Goal: Transaction & Acquisition: Purchase product/service

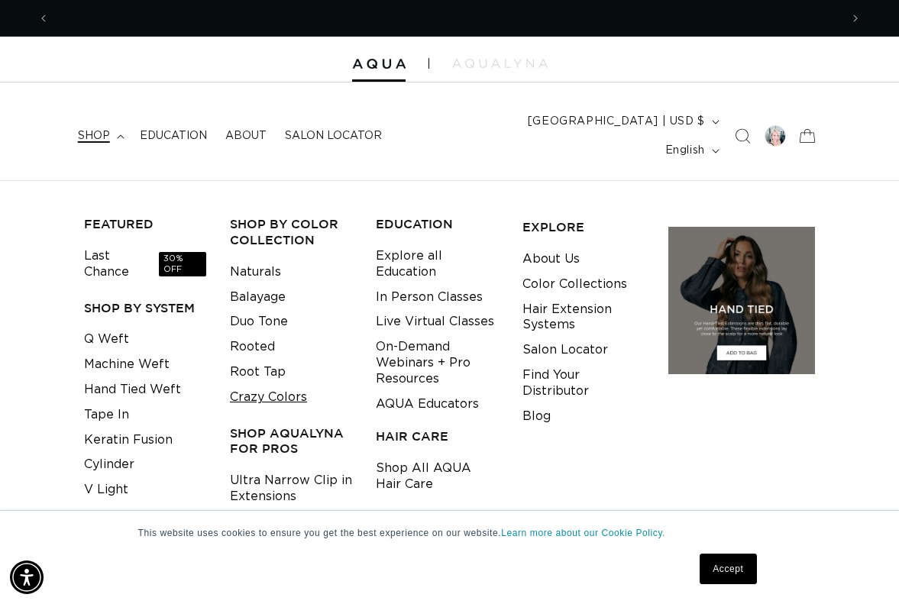
scroll to position [0, 1581]
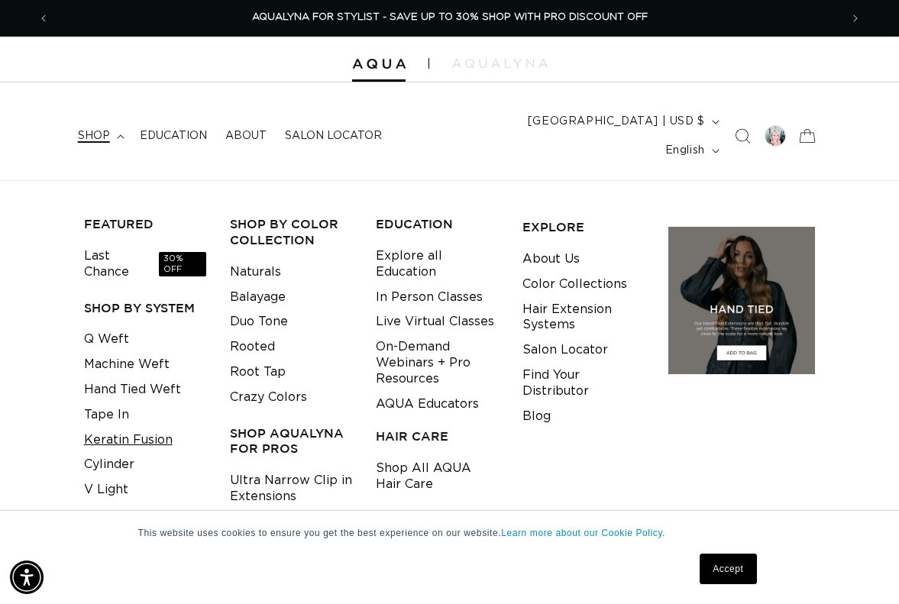
click at [115, 428] on link "Keratin Fusion" at bounding box center [128, 440] width 89 height 25
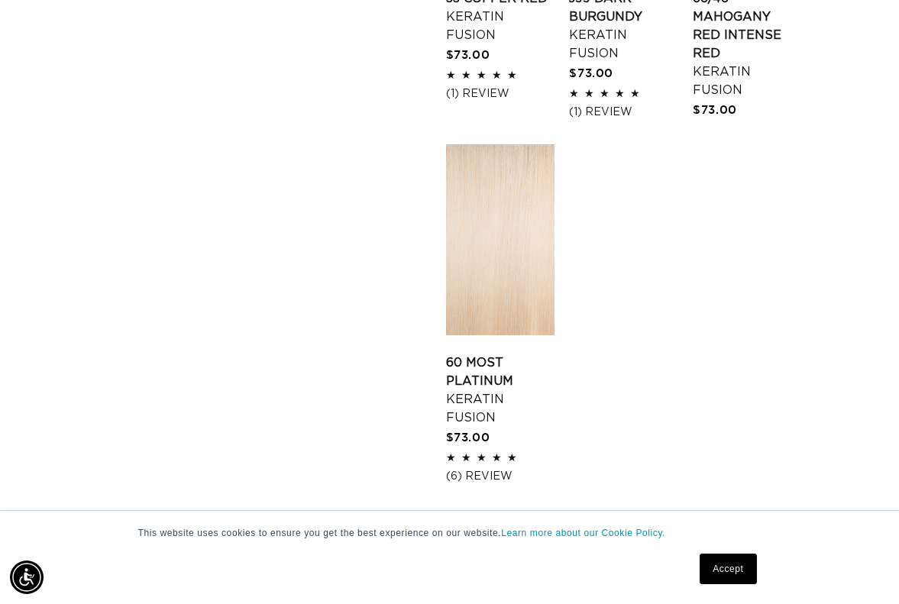
scroll to position [2296, 0]
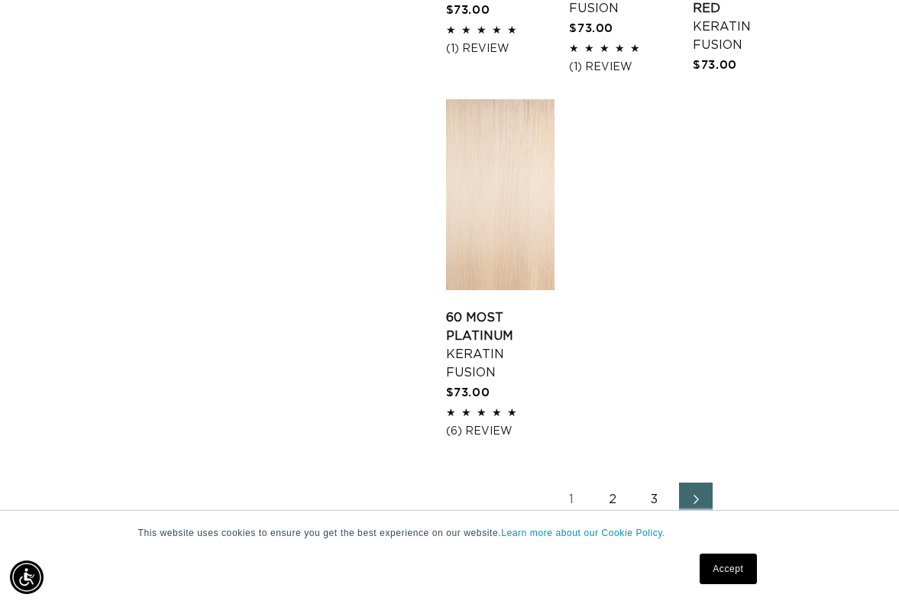
click at [610, 483] on link "2" at bounding box center [613, 500] width 34 height 34
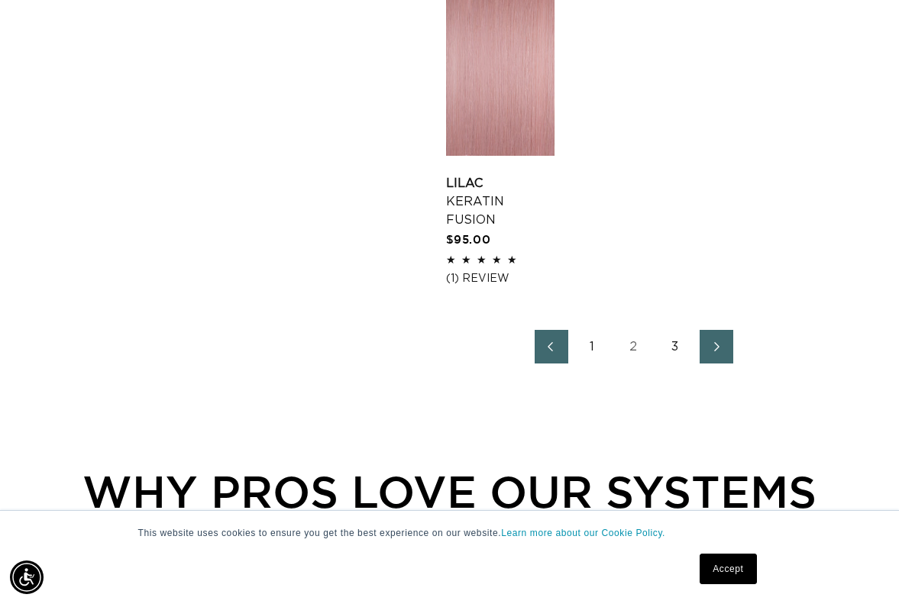
scroll to position [2355, 0]
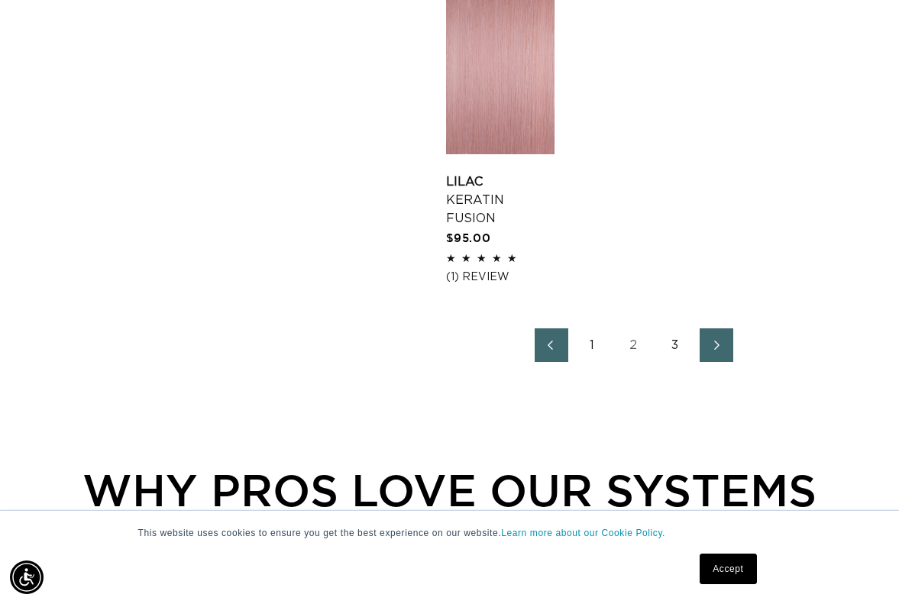
click at [676, 328] on link "3" at bounding box center [675, 345] width 34 height 34
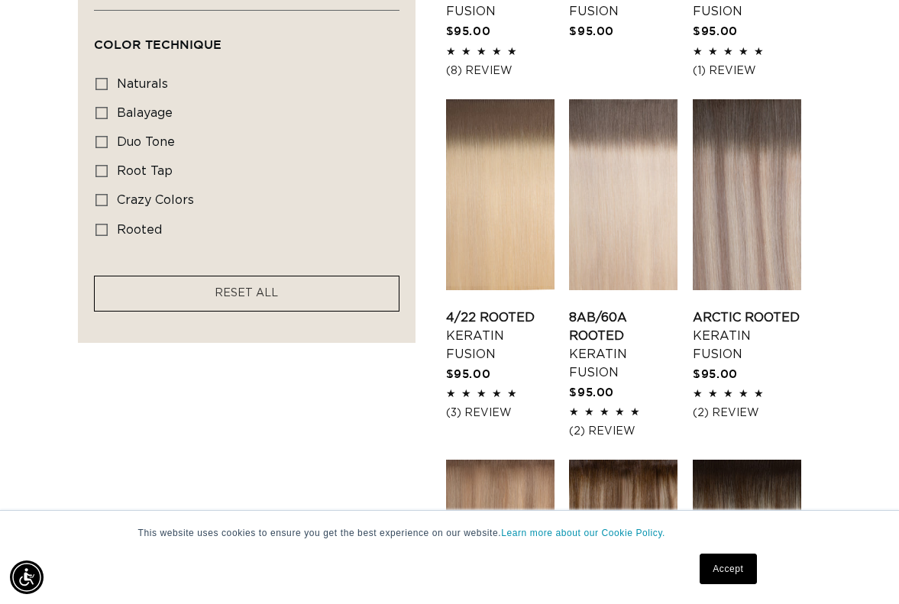
scroll to position [1159, 0]
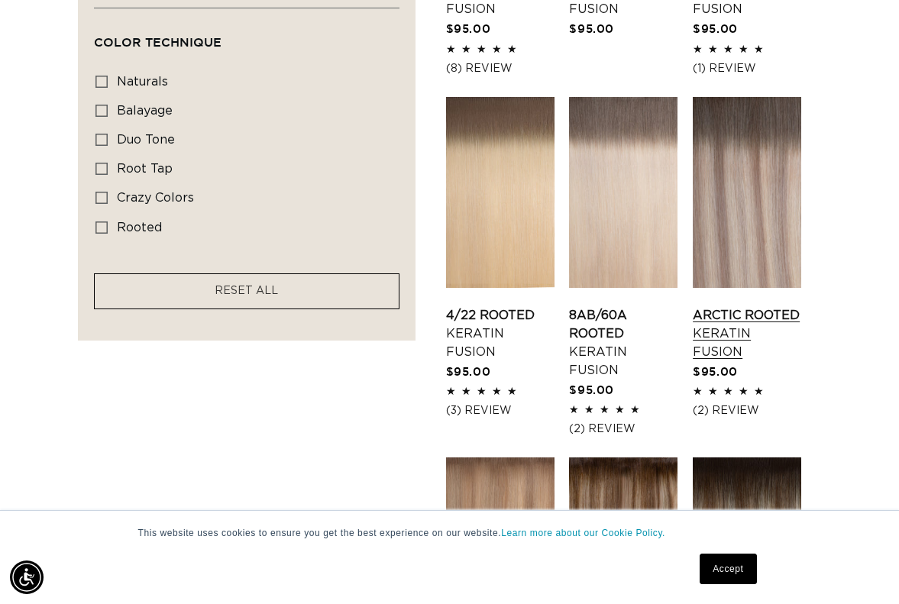
click at [732, 306] on link "Arctic Rooted Keratin Fusion" at bounding box center [747, 333] width 108 height 55
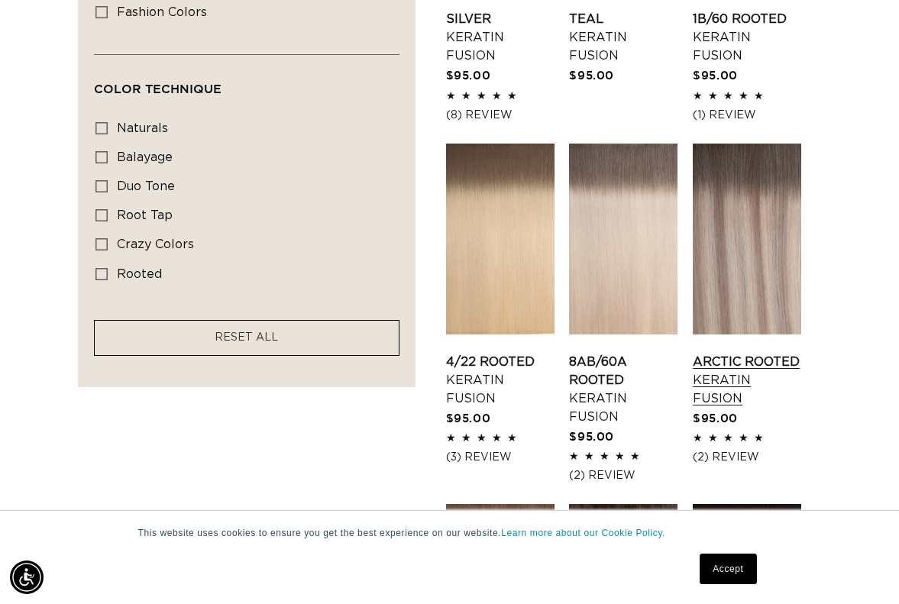
scroll to position [0, 0]
click at [595, 353] on link "8AB/60A Rooted Keratin Fusion" at bounding box center [623, 389] width 108 height 73
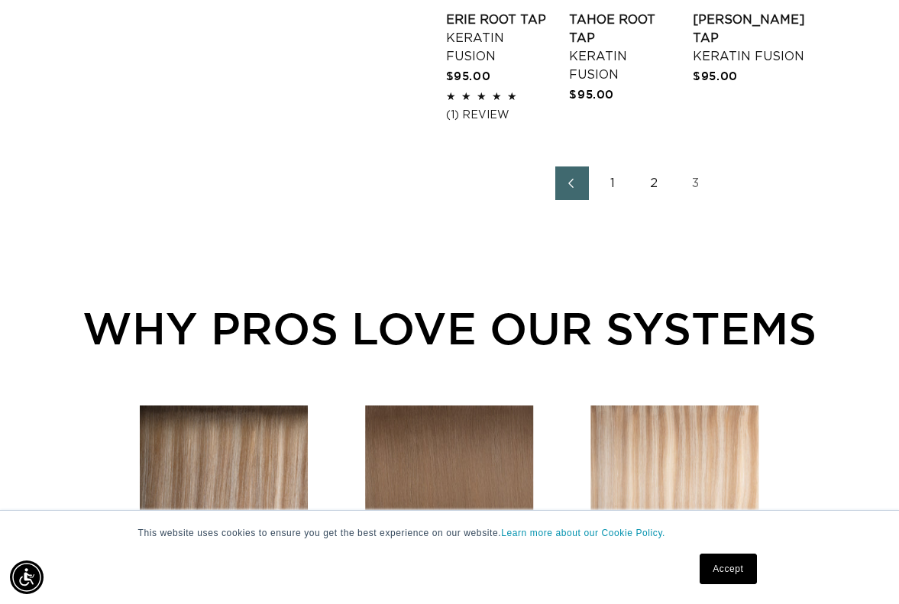
scroll to position [2144, 0]
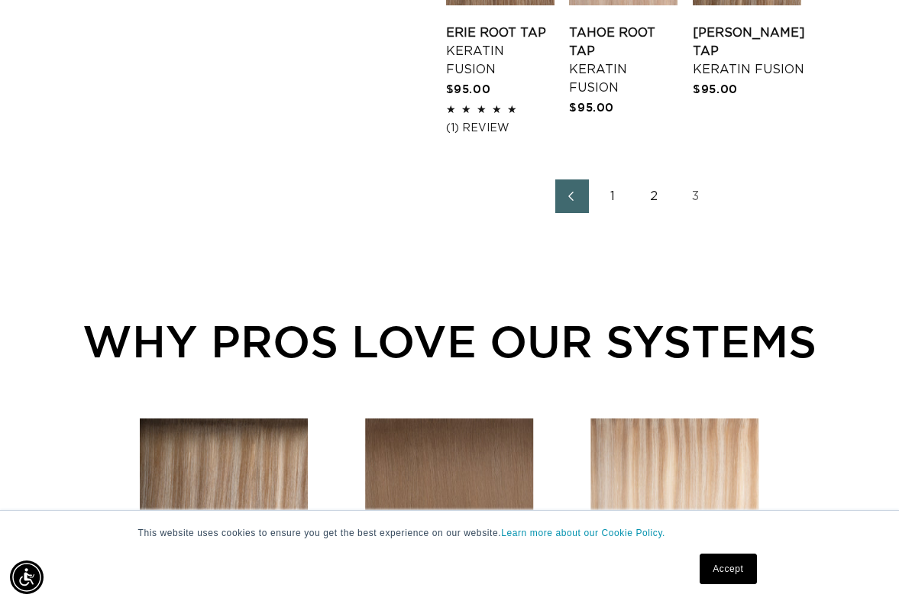
click at [656, 179] on link "2" at bounding box center [655, 196] width 34 height 34
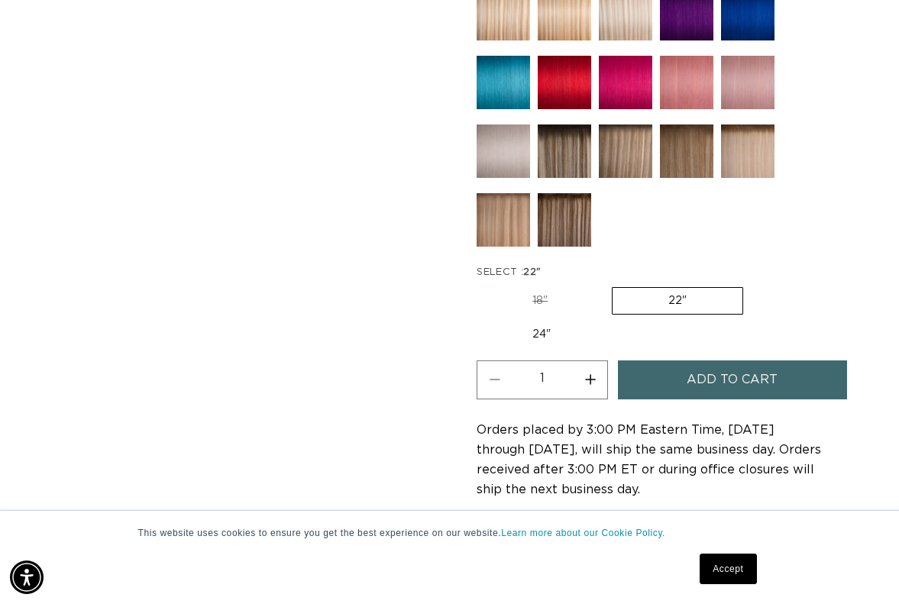
scroll to position [0, 790]
click at [590, 366] on button "Increase quantity for Arctic Rooted - Keratin Fusion" at bounding box center [590, 379] width 34 height 39
type input "2"
click at [722, 369] on span "Add to cart" at bounding box center [732, 379] width 91 height 39
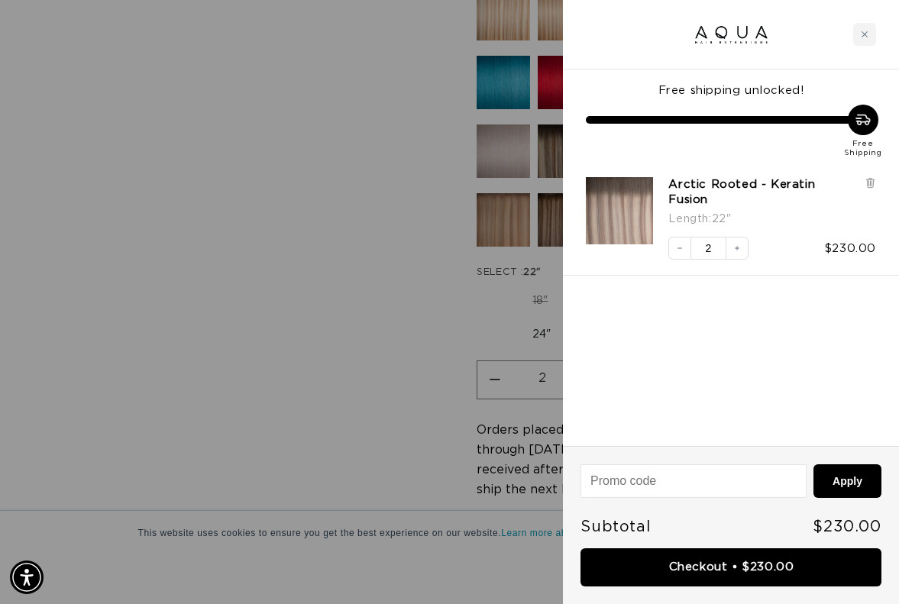
scroll to position [0, 1581]
click at [305, 306] on div at bounding box center [449, 302] width 899 height 604
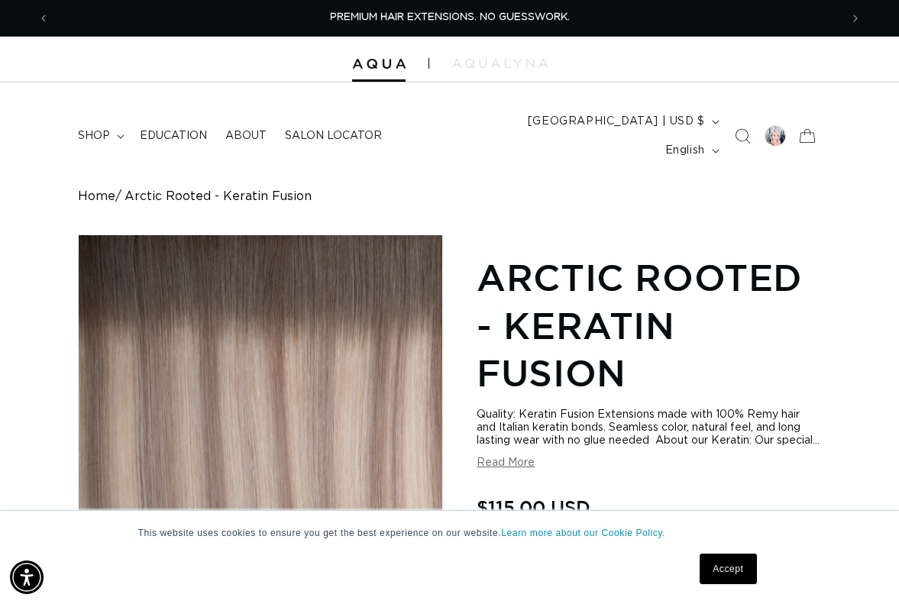
scroll to position [0, 0]
click at [44, 15] on icon "Previous announcement" at bounding box center [43, 19] width 5 height 8
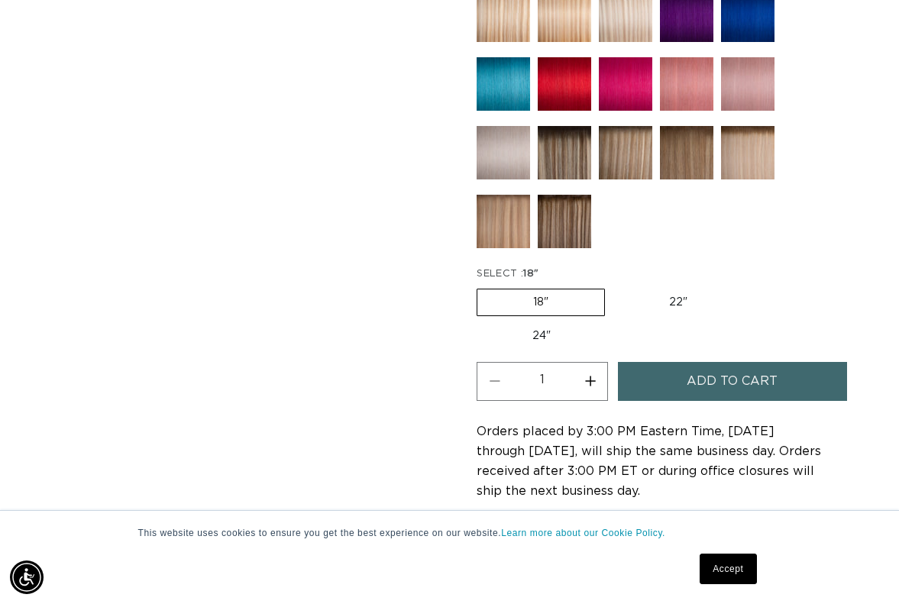
scroll to position [0, 1581]
click at [682, 376] on button "Add to cart" at bounding box center [732, 381] width 228 height 39
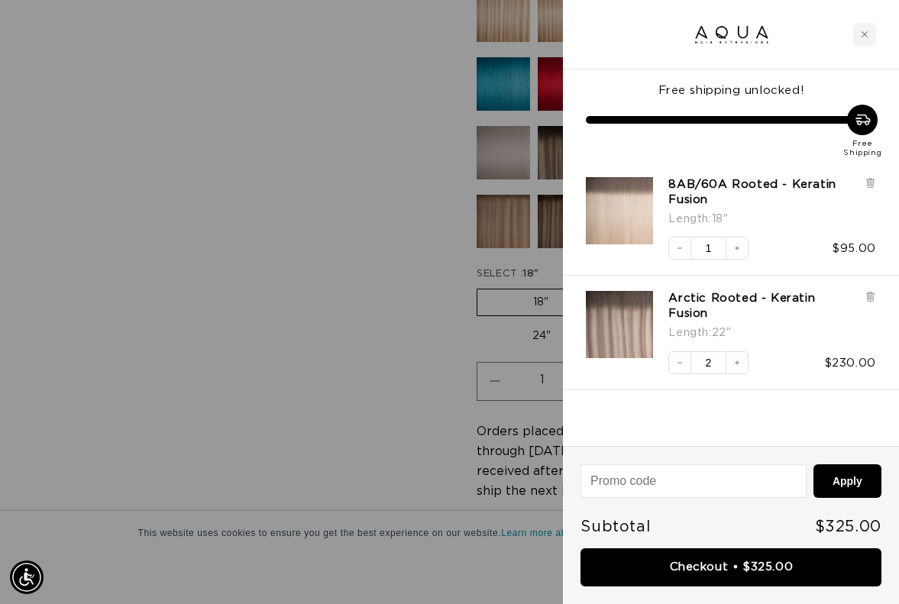
scroll to position [0, 790]
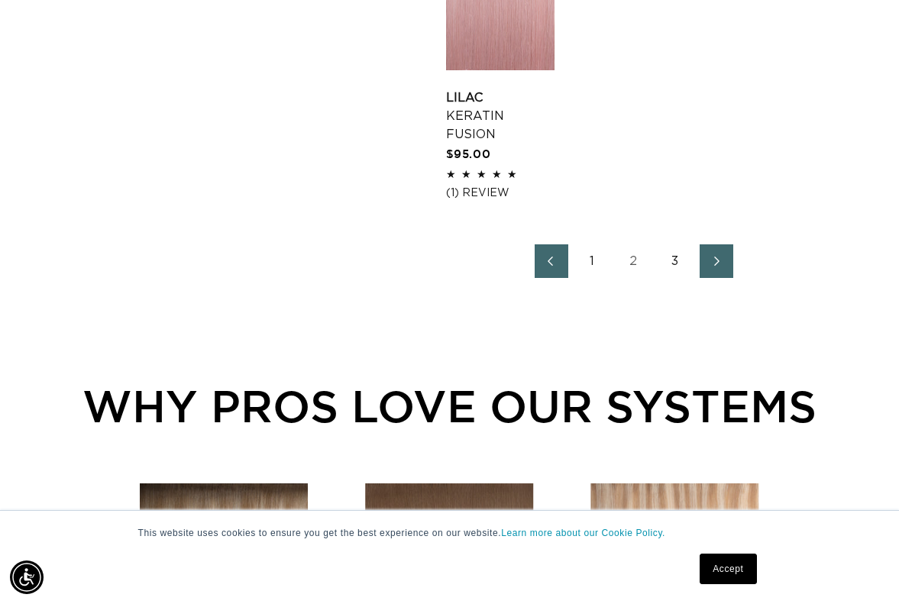
scroll to position [0, 1581]
click at [590, 244] on link "1" at bounding box center [593, 261] width 34 height 34
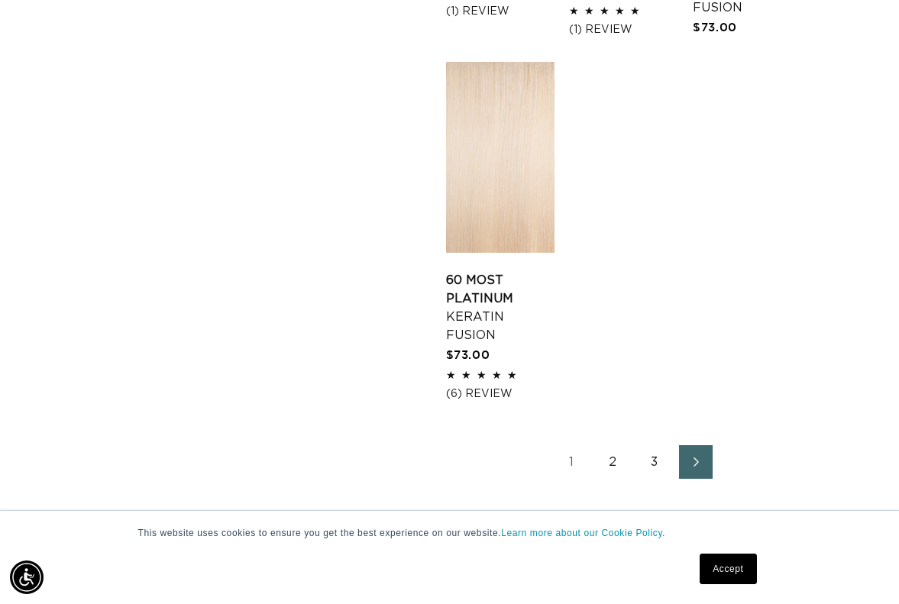
scroll to position [0, 790]
click at [655, 445] on link "3" at bounding box center [655, 462] width 34 height 34
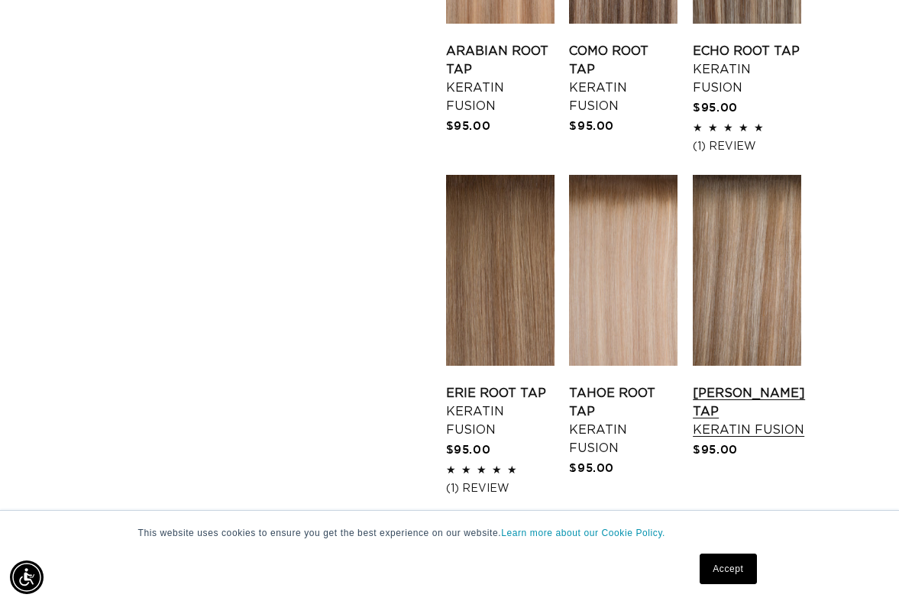
click at [735, 384] on link "[PERSON_NAME] Tap Keratin Fusion" at bounding box center [749, 411] width 112 height 55
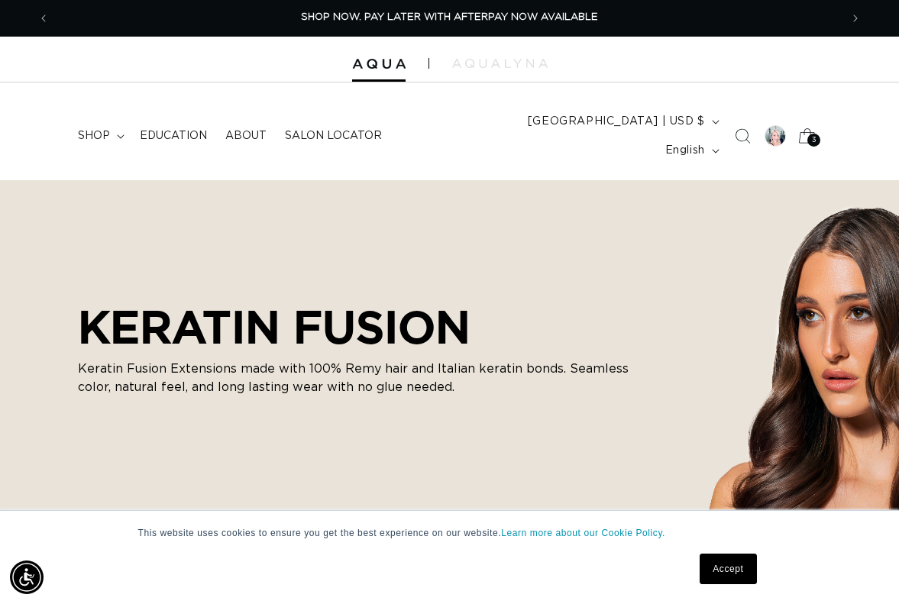
click at [813, 134] on span "3" at bounding box center [814, 140] width 5 height 13
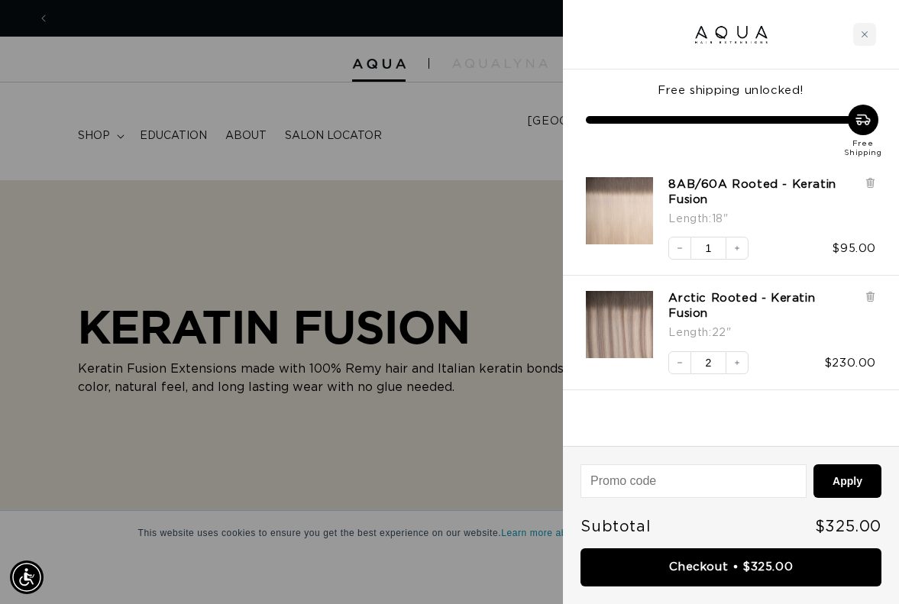
scroll to position [0, 1581]
click at [465, 418] on div at bounding box center [449, 302] width 899 height 604
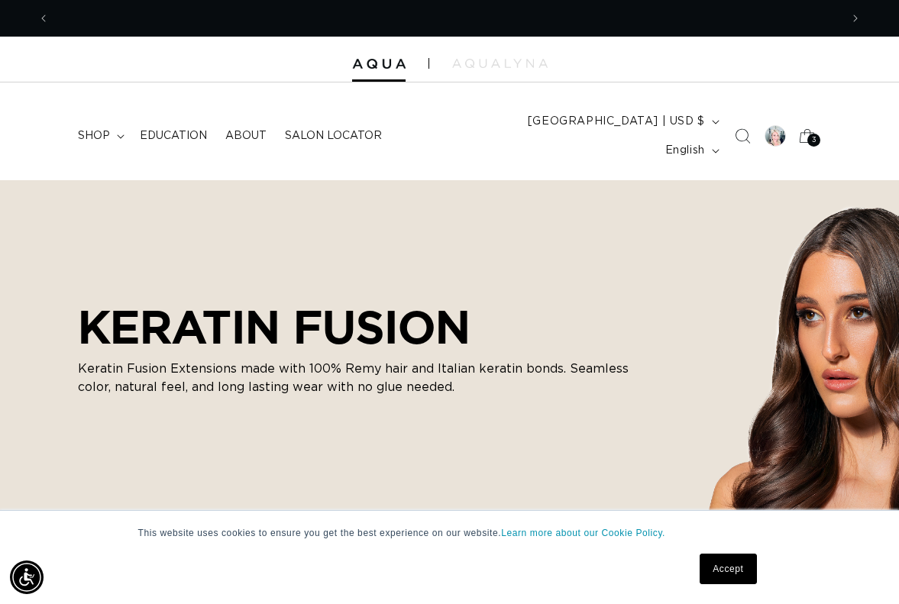
scroll to position [0, 0]
click at [812, 134] on span "3" at bounding box center [814, 140] width 5 height 13
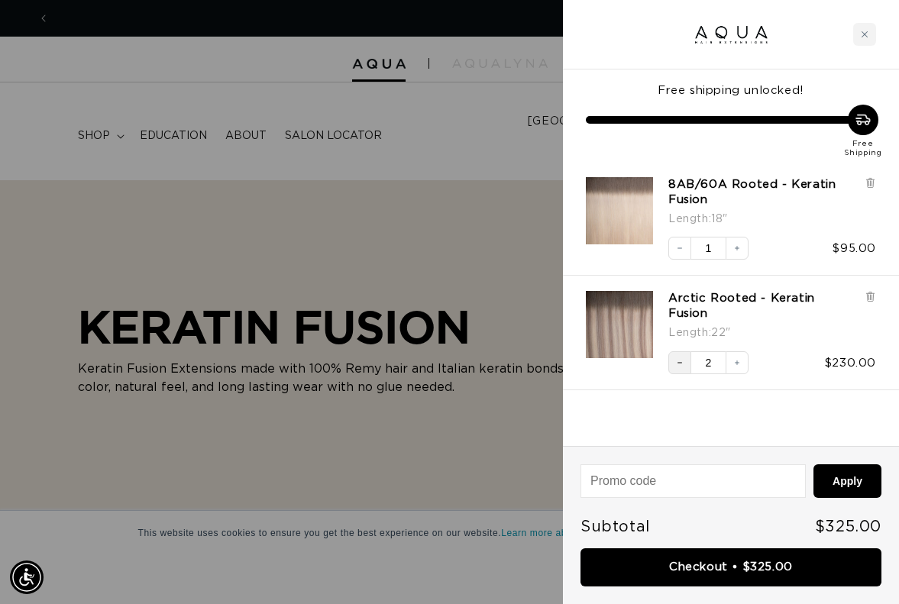
scroll to position [0, 1581]
click at [678, 358] on icon "Decrease quantity" at bounding box center [679, 362] width 9 height 9
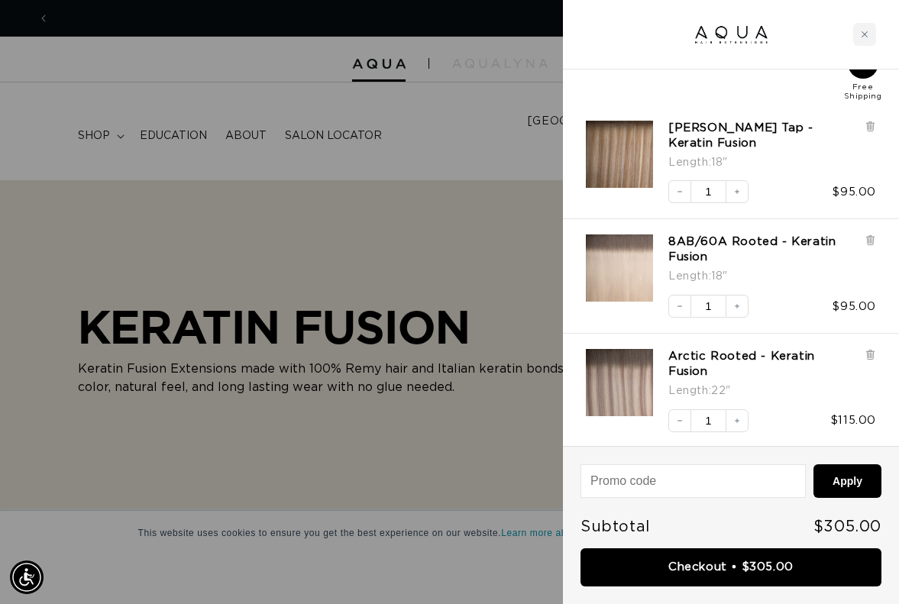
scroll to position [0, 790]
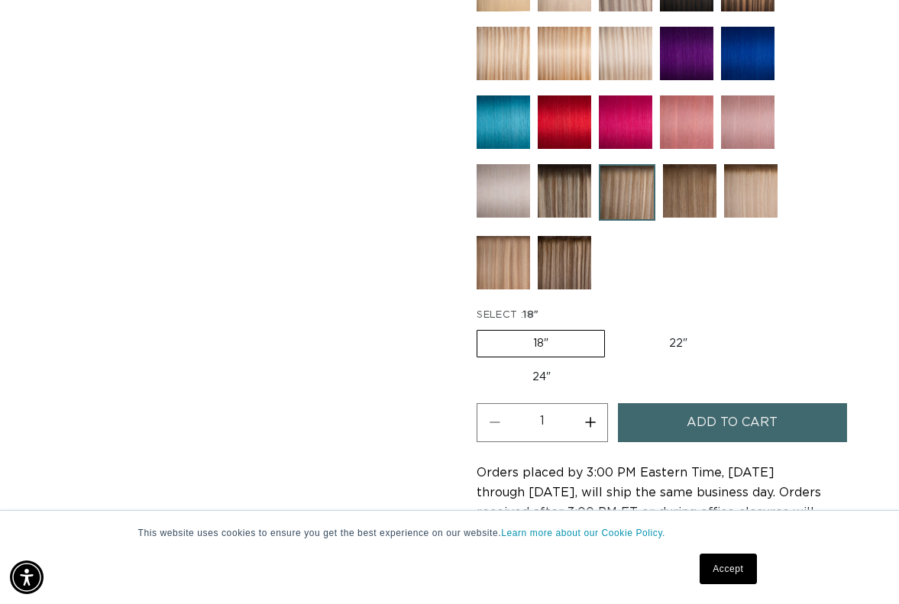
scroll to position [936, 0]
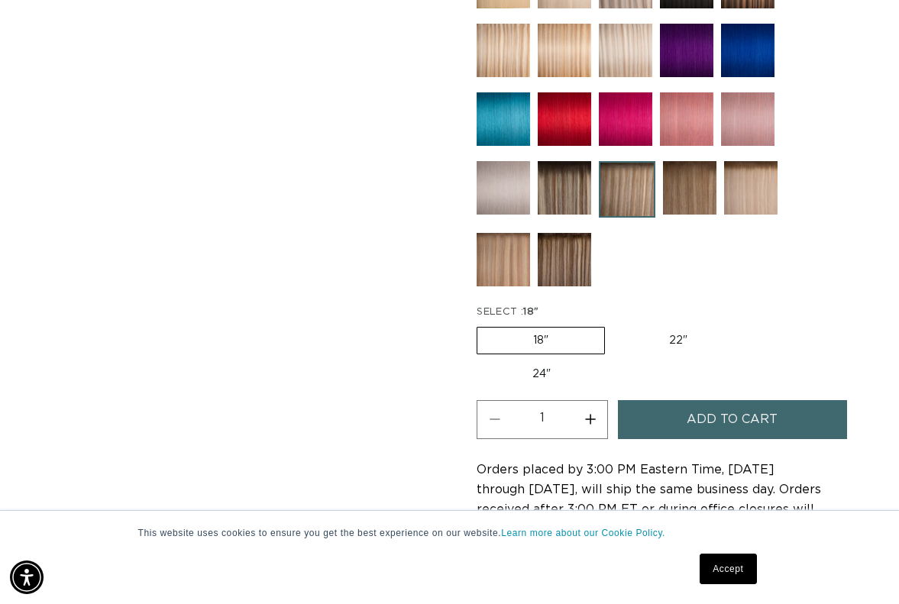
click at [709, 400] on span "Add to cart" at bounding box center [732, 419] width 91 height 39
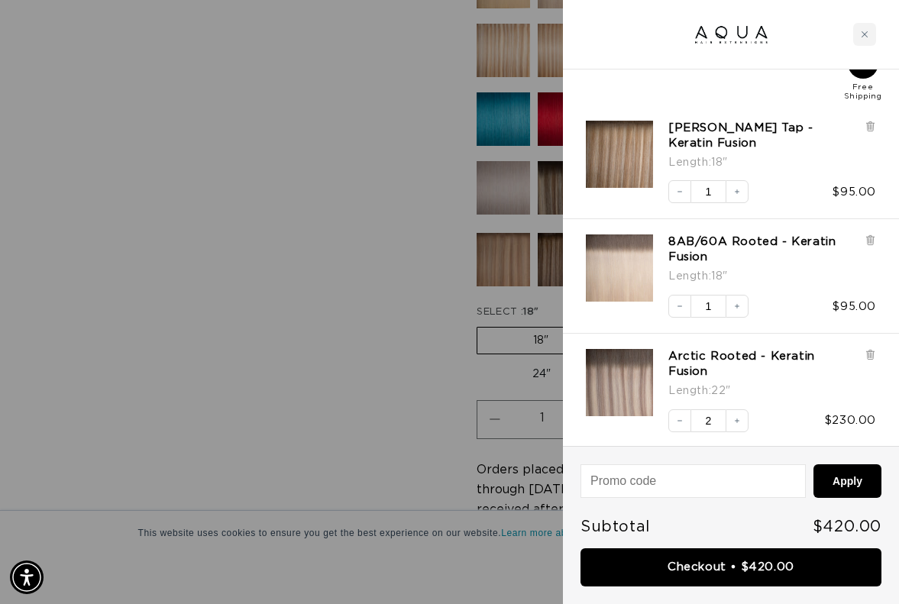
scroll to position [0, 790]
click at [139, 393] on div at bounding box center [449, 302] width 899 height 604
